Goal: Information Seeking & Learning: Learn about a topic

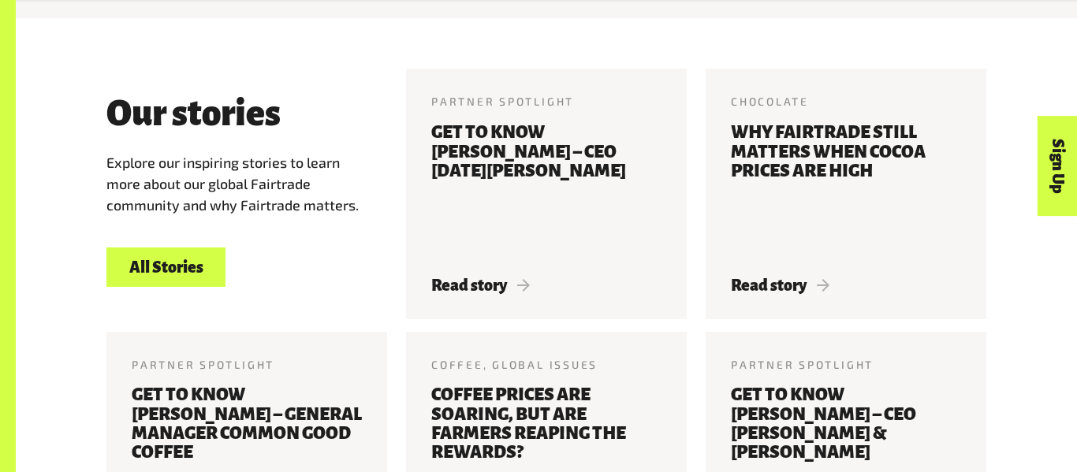
scroll to position [1760, 0]
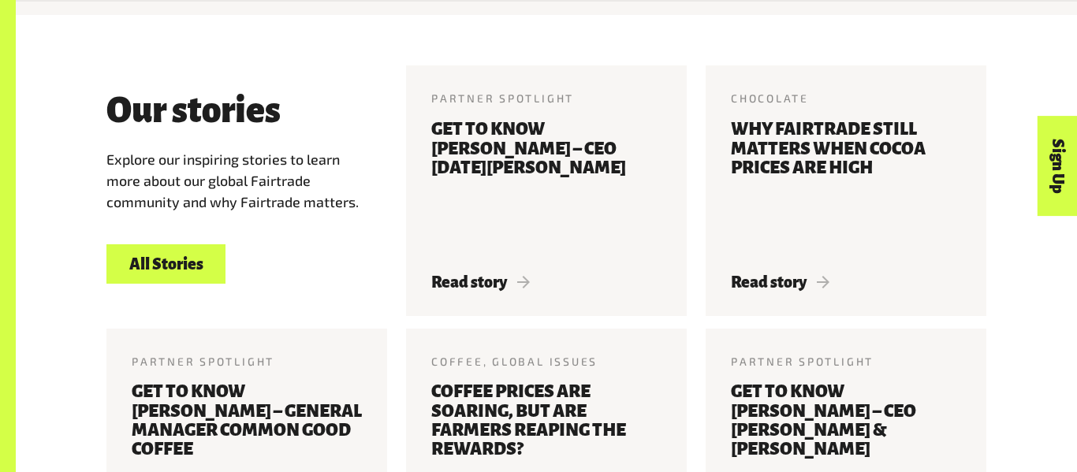
click at [537, 389] on h3 "Coffee prices are soaring, but are farmers reaping the rewards?" at bounding box center [546, 449] width 230 height 134
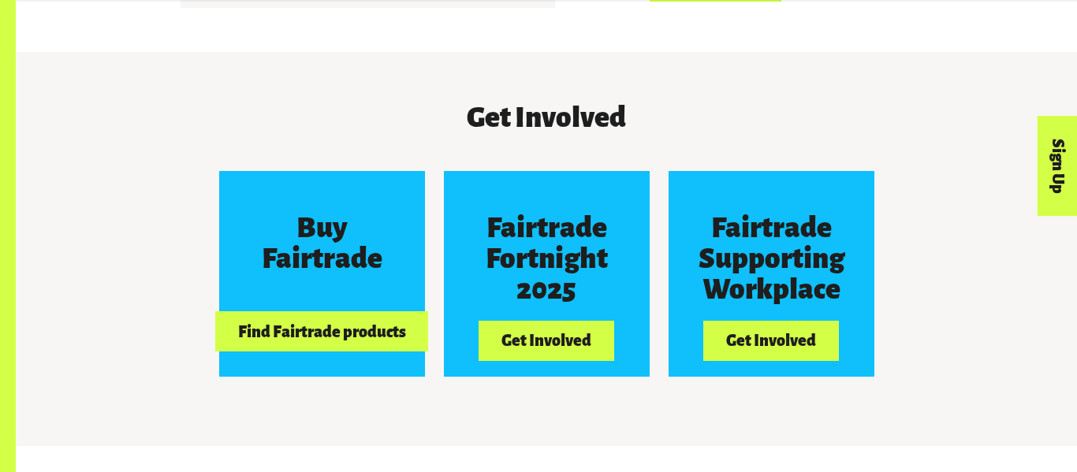
scroll to position [1330, 0]
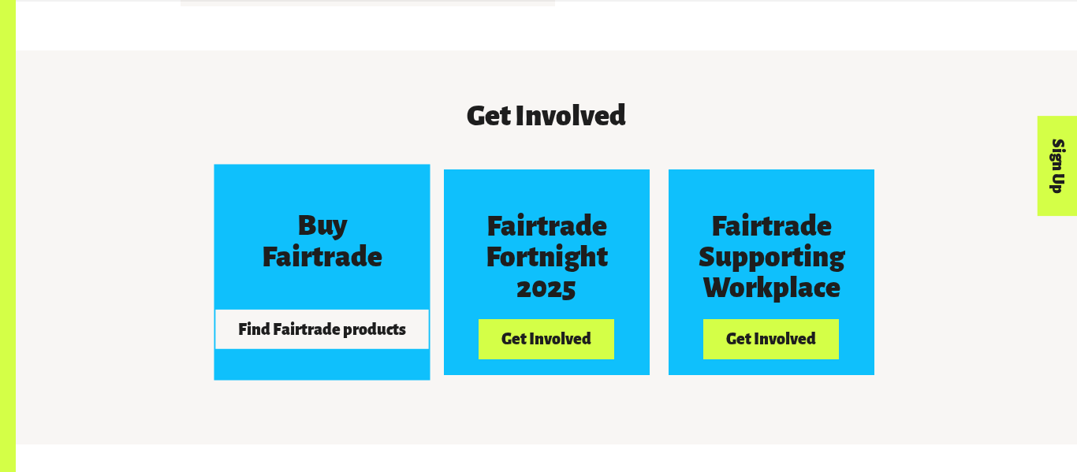
click at [382, 310] on button "Find Fairtrade products" at bounding box center [321, 329] width 213 height 39
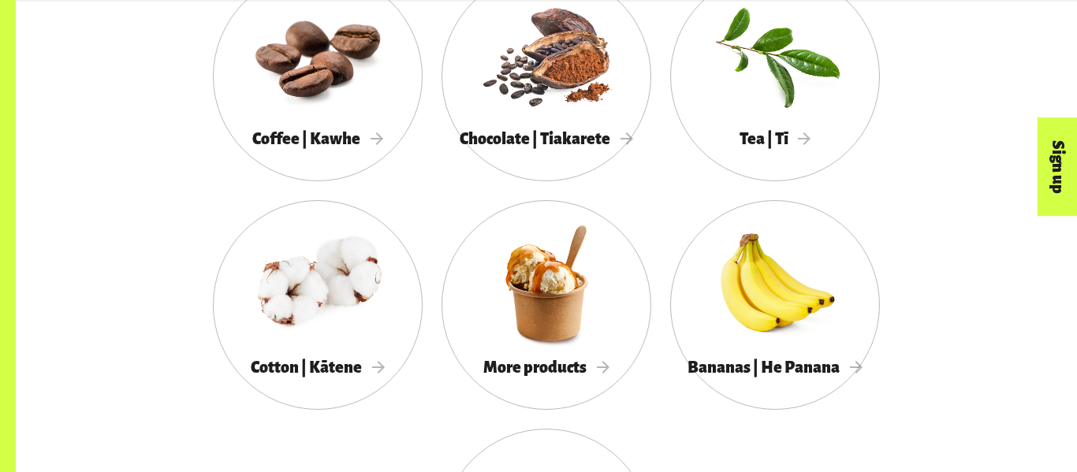
scroll to position [1492, 0]
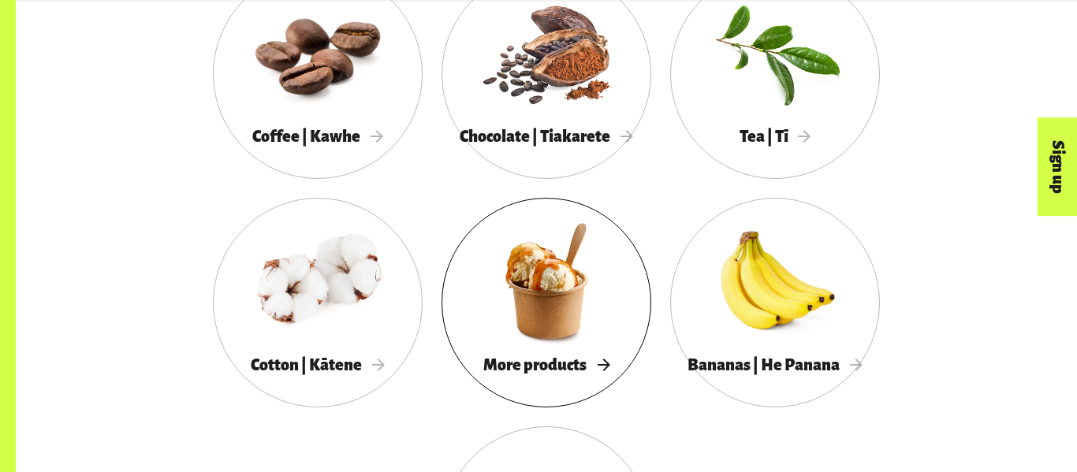
click at [495, 290] on div at bounding box center [546, 281] width 210 height 136
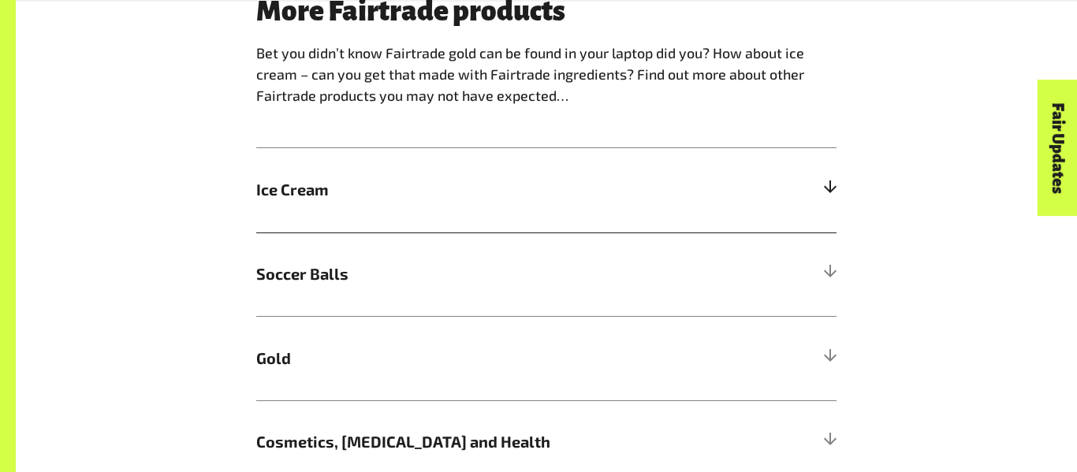
scroll to position [1028, 0]
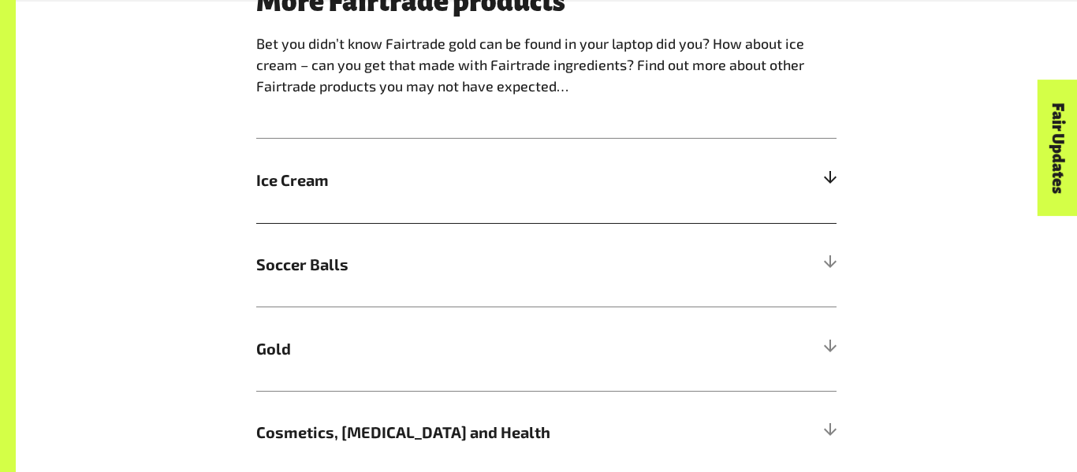
click at [536, 241] on h5 "Soccer Balls" at bounding box center [546, 265] width 580 height 84
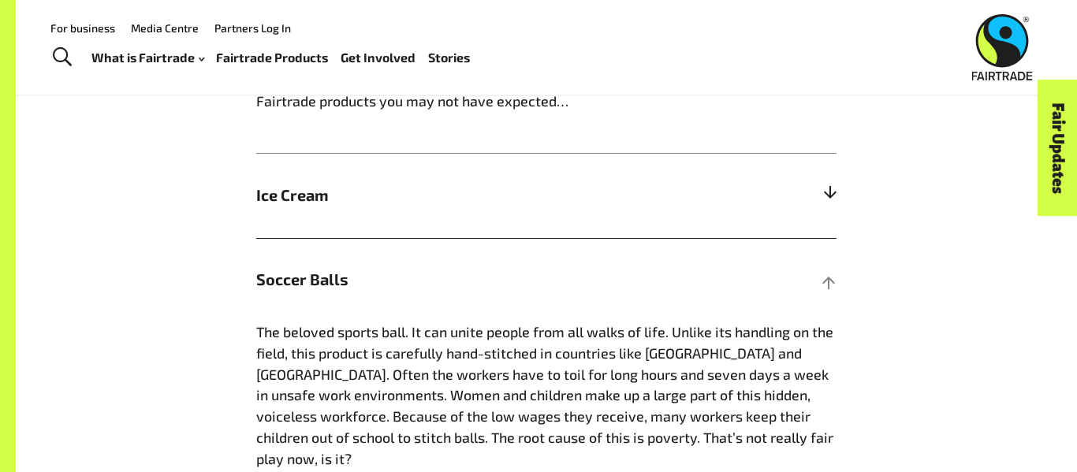
scroll to position [1012, 0]
click at [536, 241] on h5 "Soccer Balls" at bounding box center [546, 281] width 580 height 84
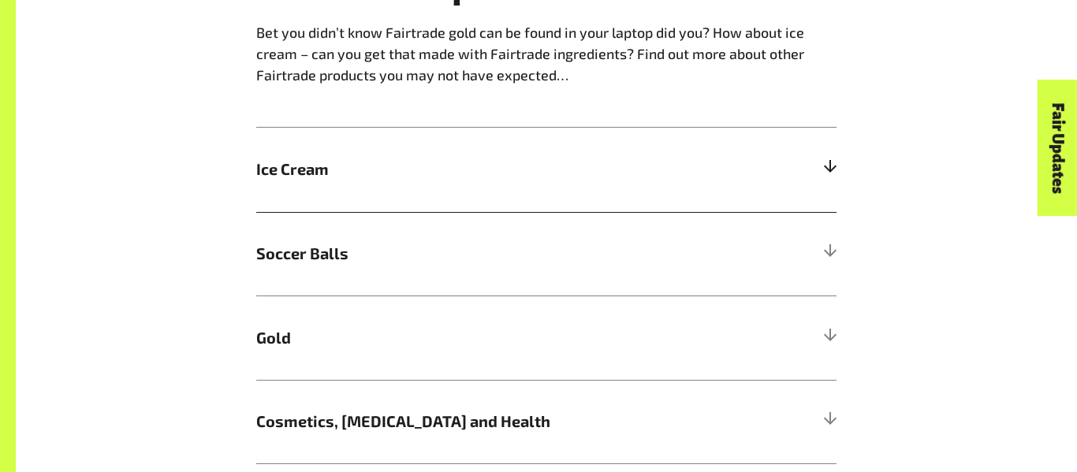
scroll to position [1041, 0]
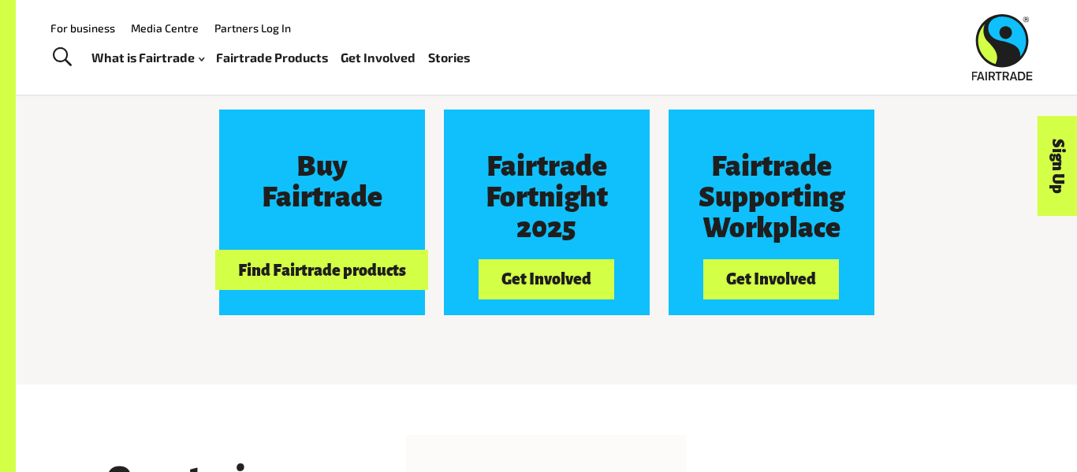
scroll to position [1386, 0]
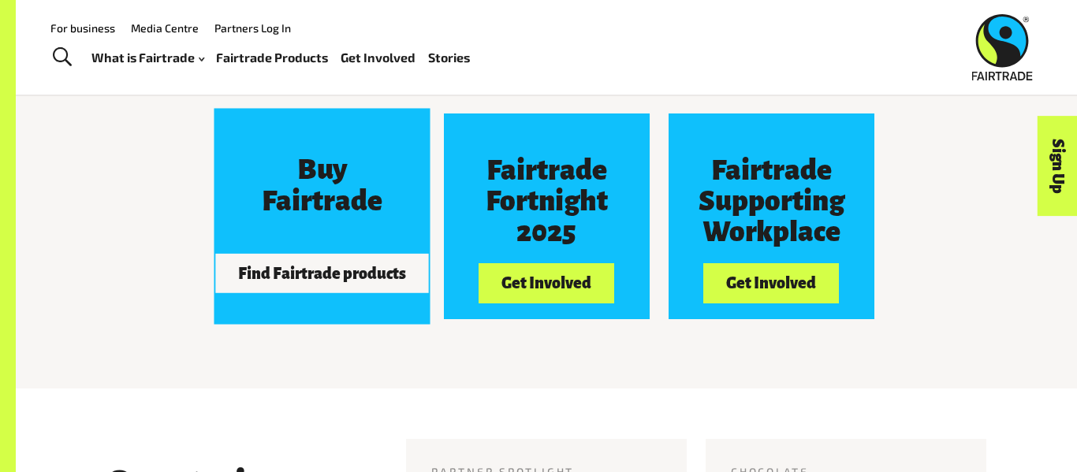
click at [362, 155] on h3 "Buy Fairtrade" at bounding box center [321, 185] width 154 height 61
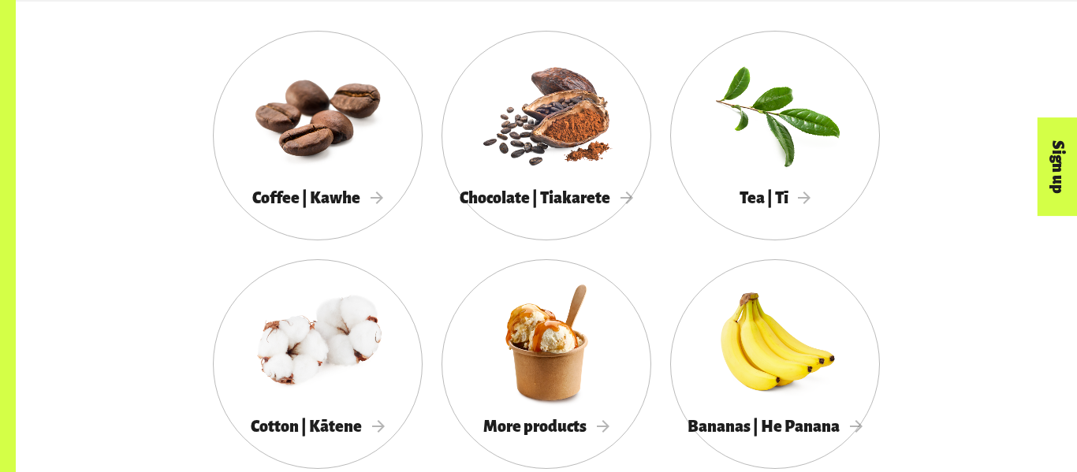
scroll to position [1431, 0]
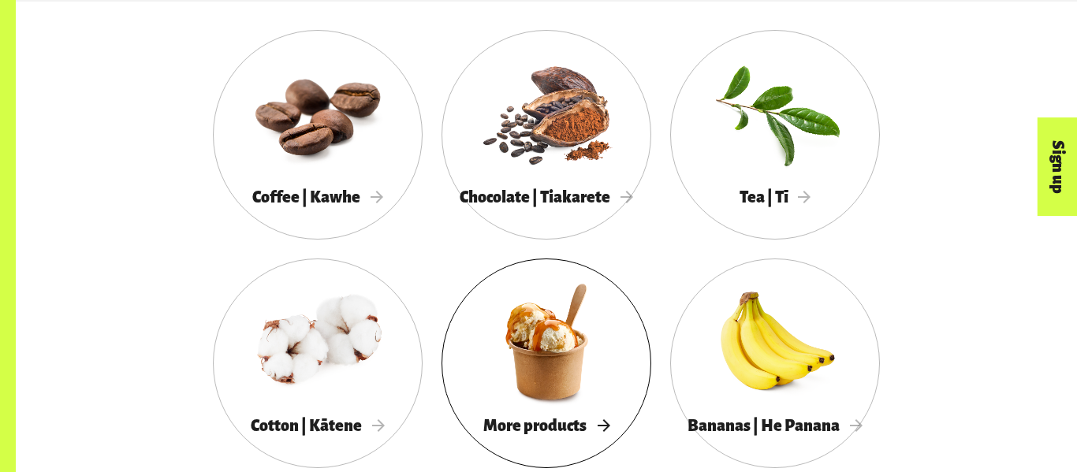
click at [542, 421] on span "More products" at bounding box center [546, 425] width 126 height 17
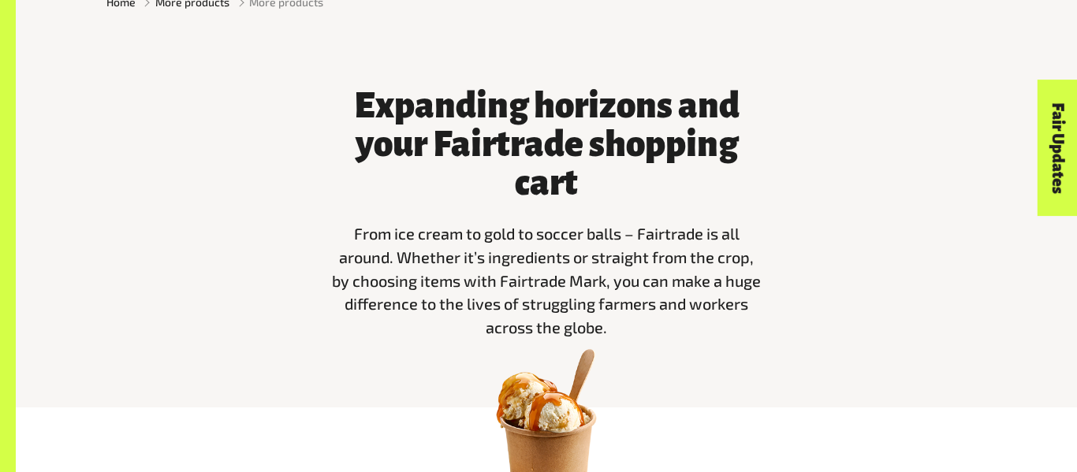
scroll to position [468, 0]
